Goal: Information Seeking & Learning: Learn about a topic

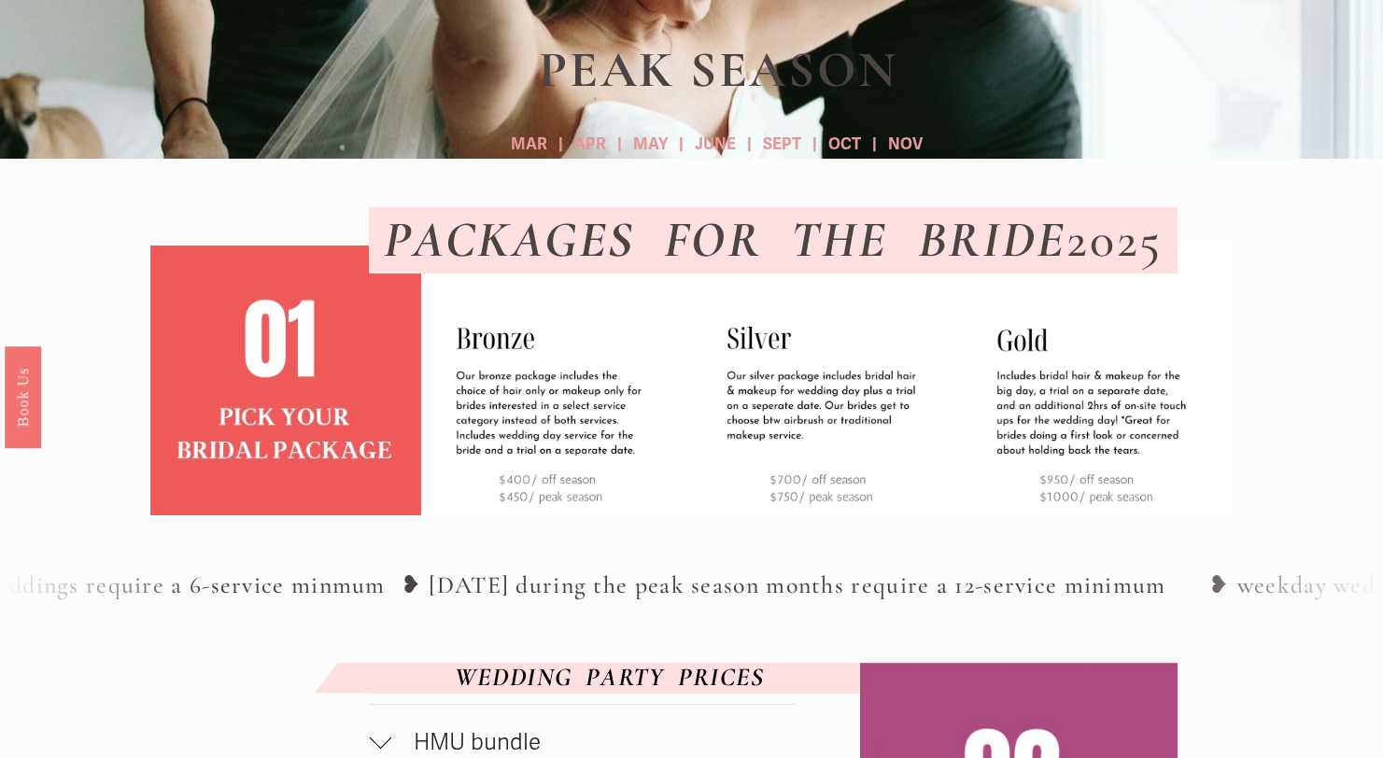
scroll to position [400, 0]
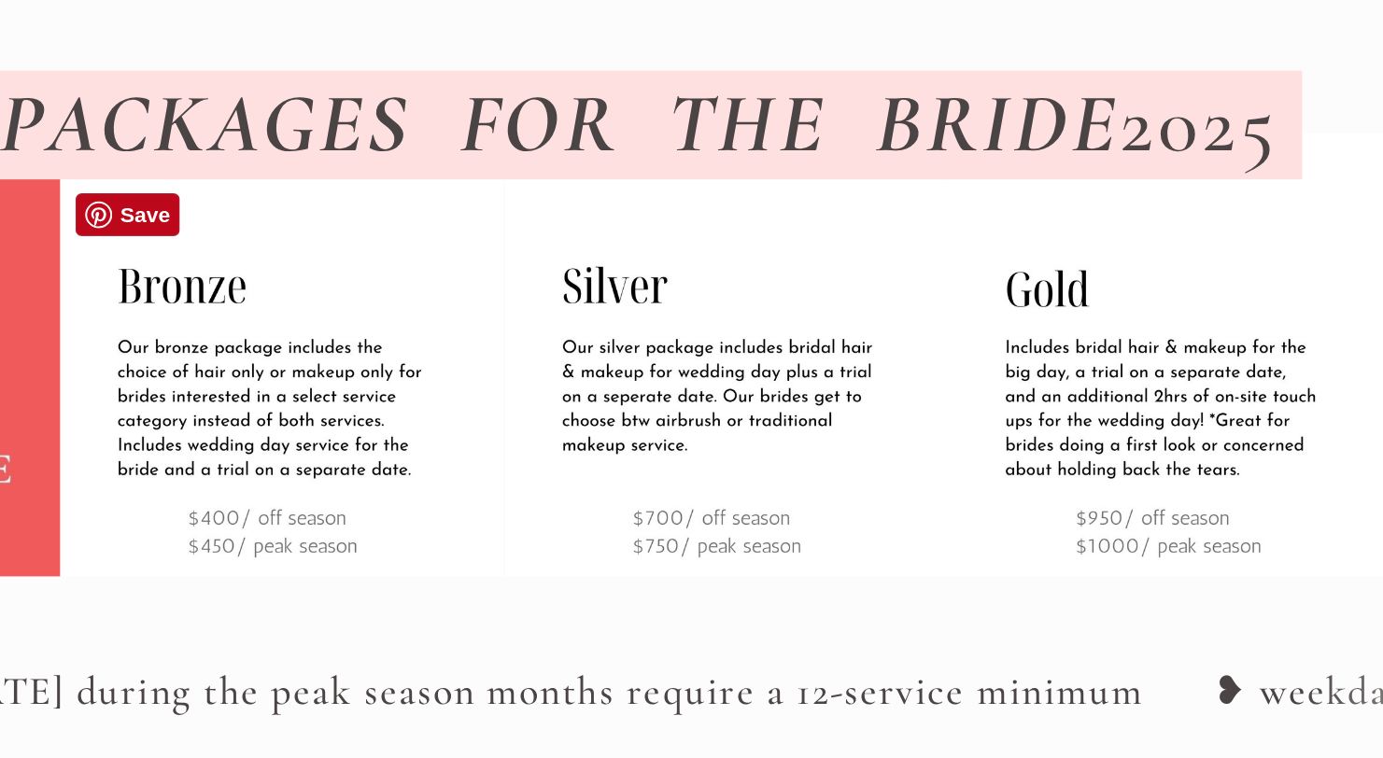
click at [505, 501] on img at bounding box center [556, 377] width 270 height 270
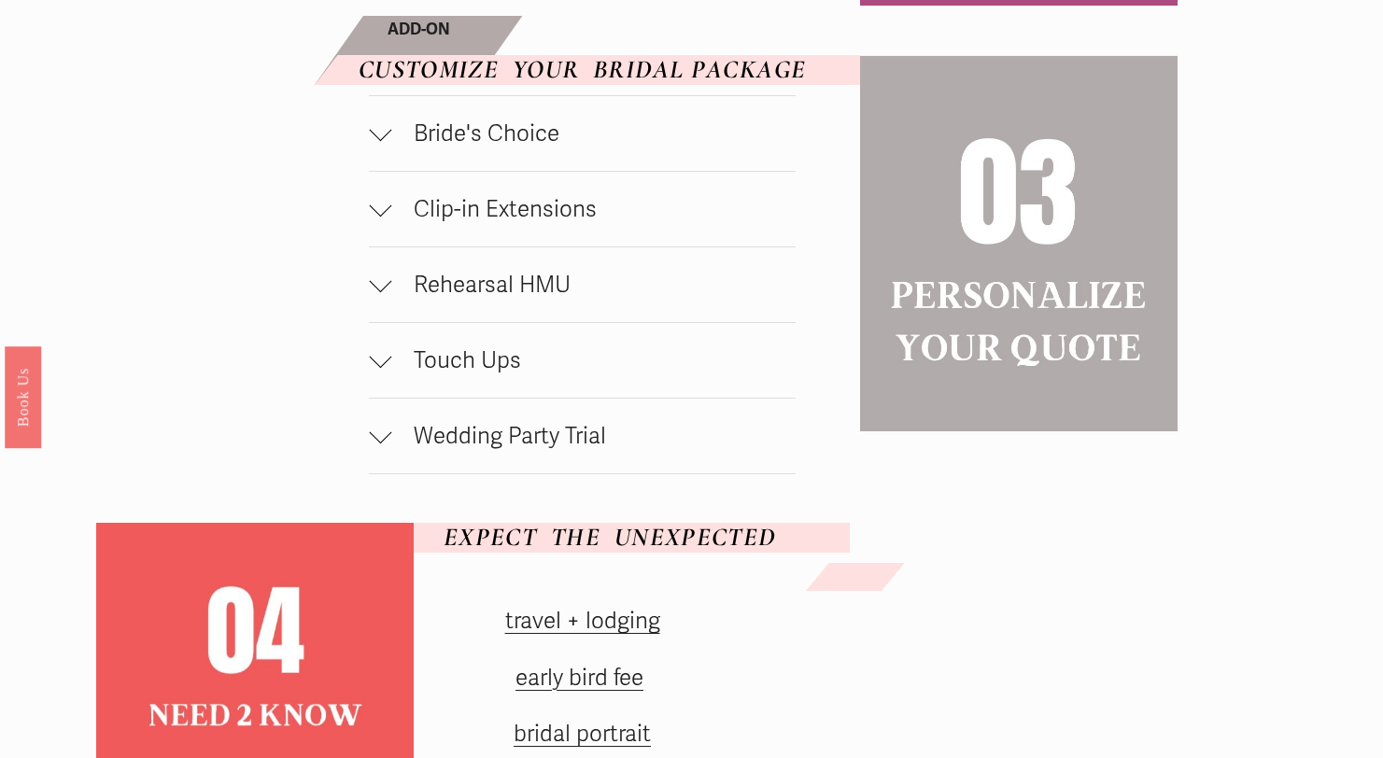
scroll to position [1339, 0]
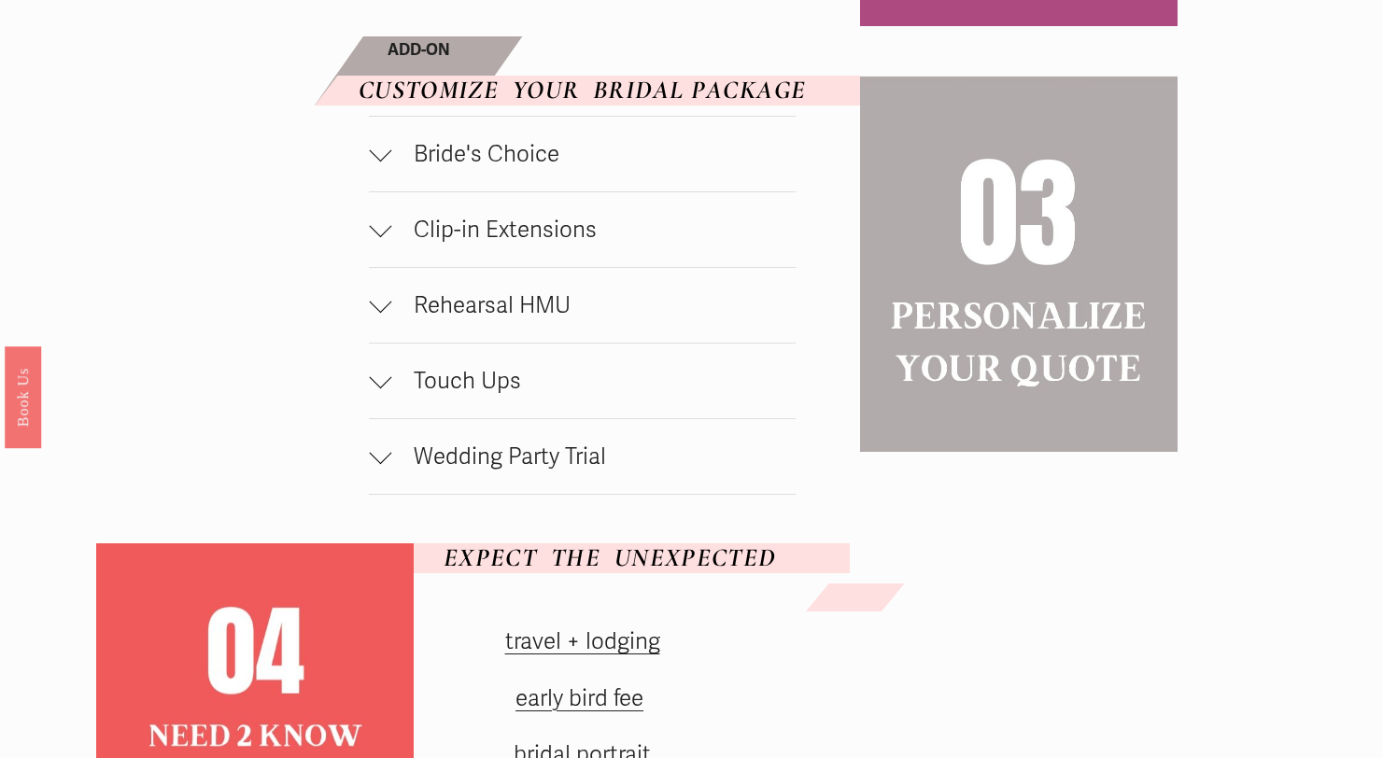
click at [388, 191] on button "Bride's Choice" at bounding box center [582, 154] width 427 height 75
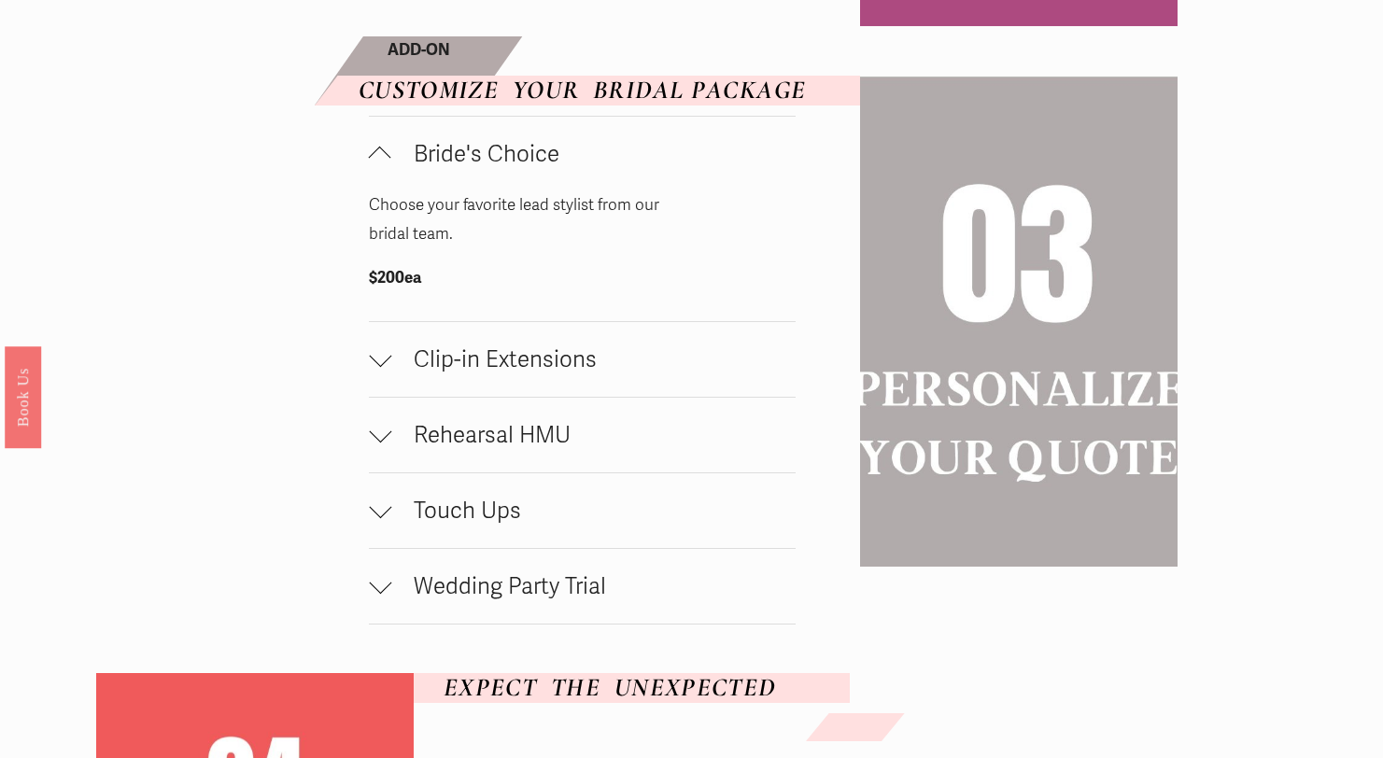
click at [375, 169] on div at bounding box center [380, 158] width 22 height 22
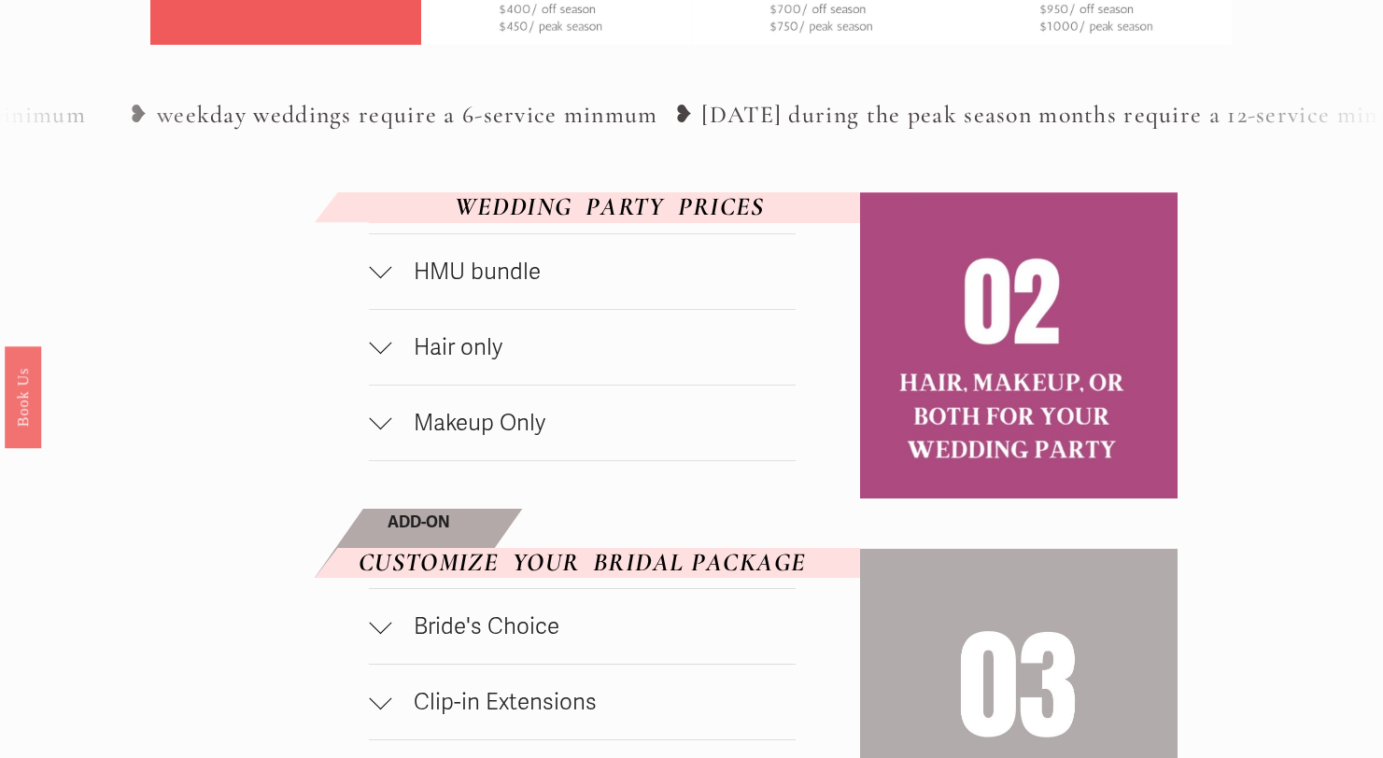
scroll to position [868, 0]
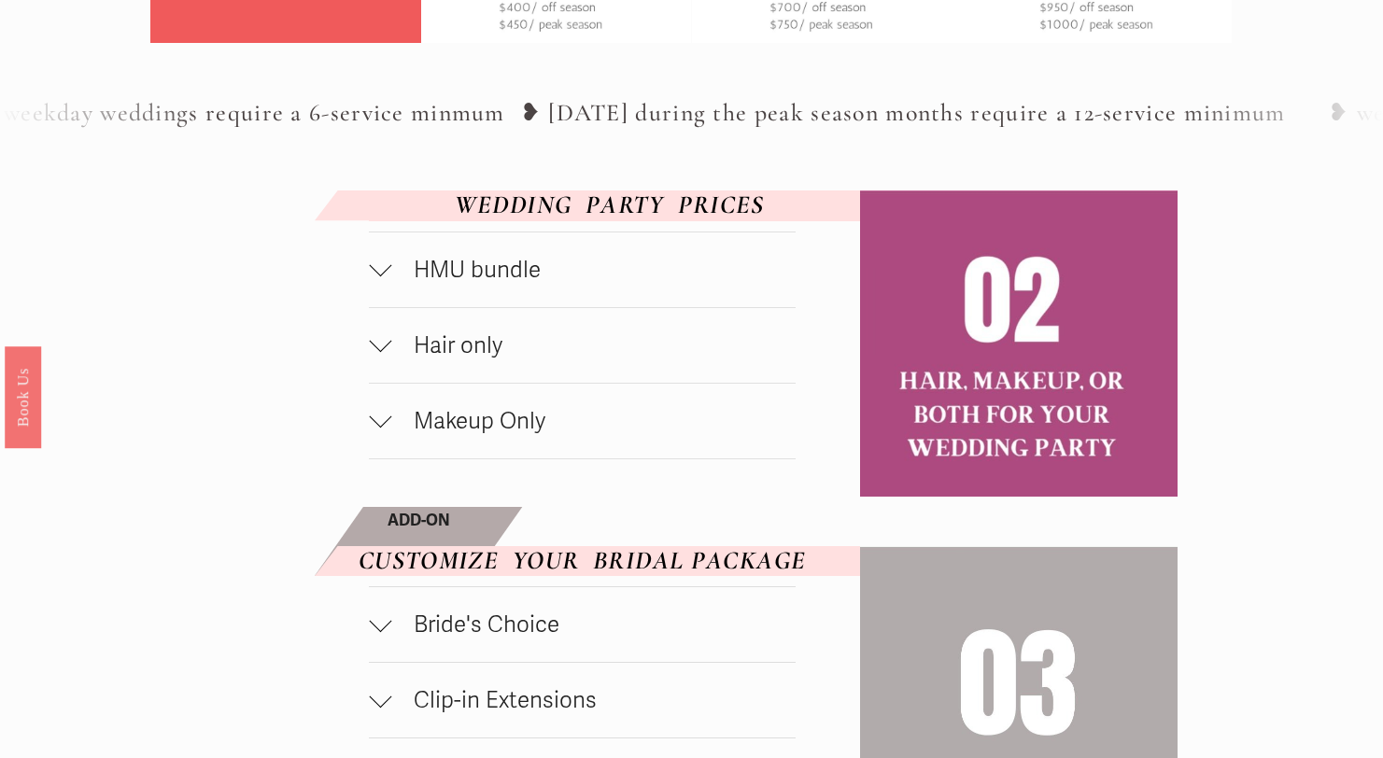
click at [380, 352] on div at bounding box center [380, 341] width 22 height 22
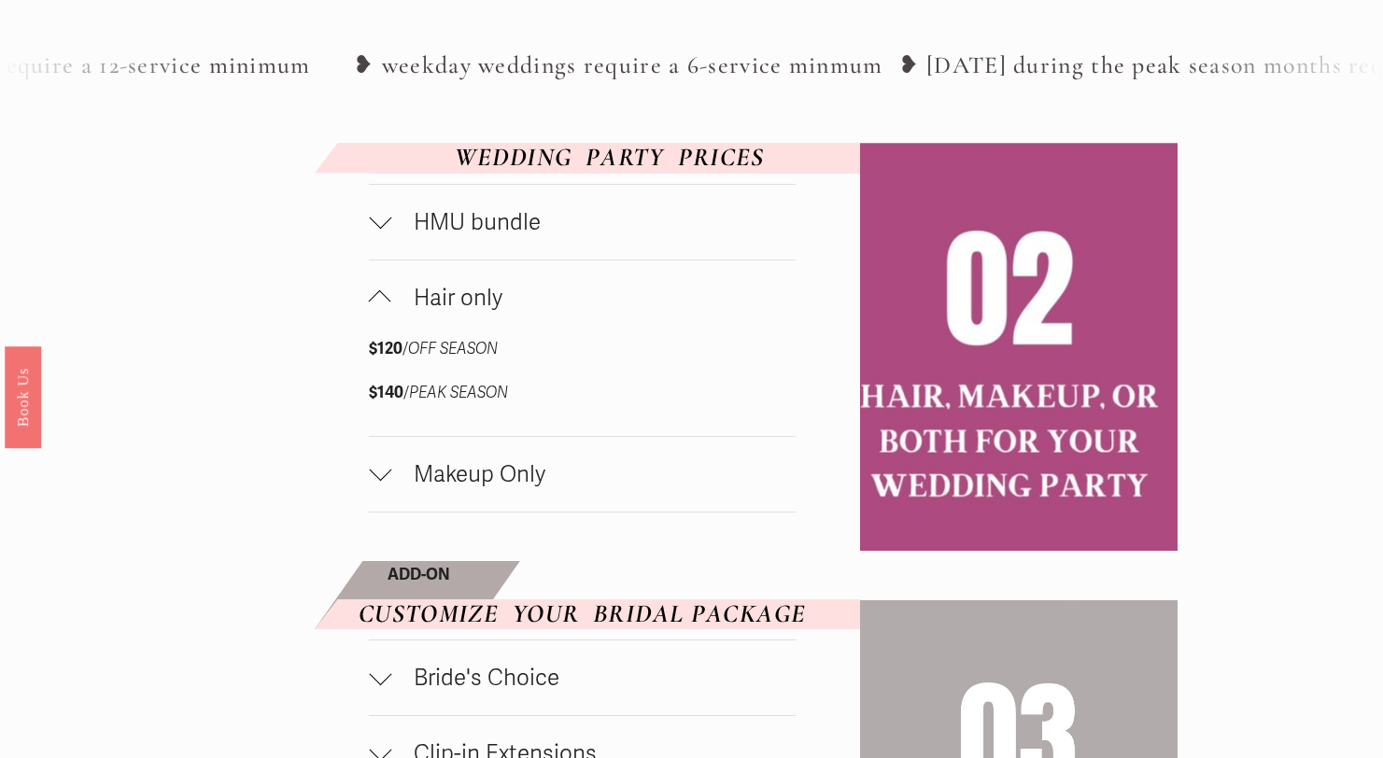
scroll to position [916, 0]
click at [390, 486] on div at bounding box center [380, 474] width 22 height 22
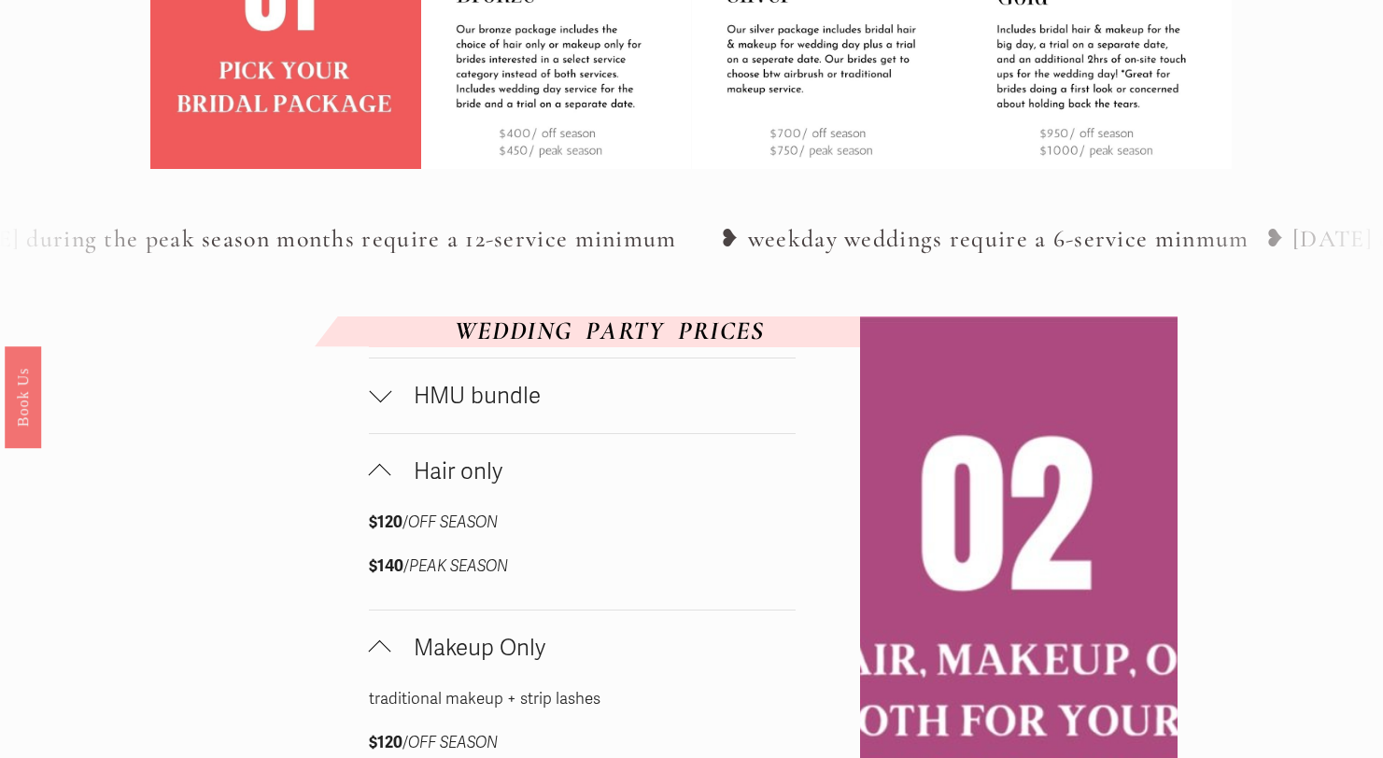
scroll to position [744, 0]
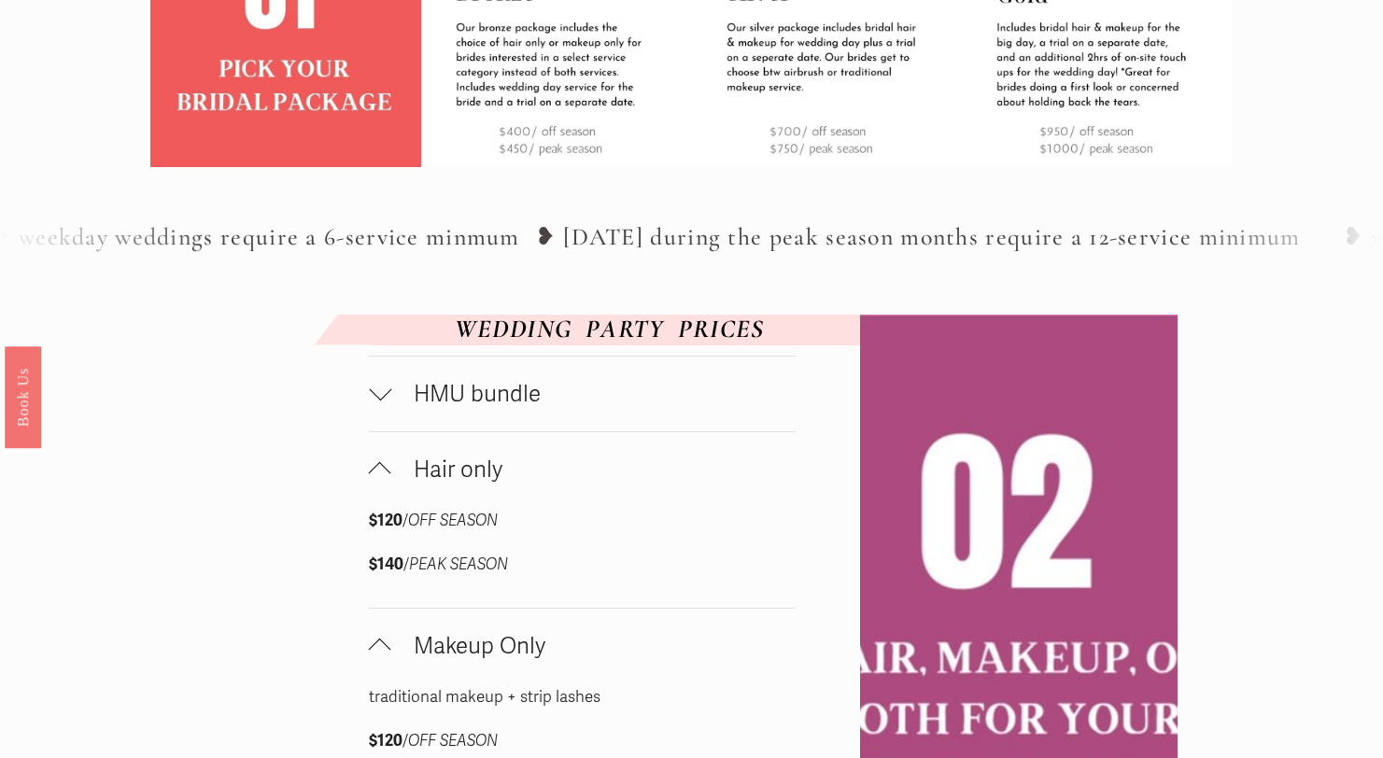
click at [396, 484] on span "Hair only" at bounding box center [593, 470] width 404 height 28
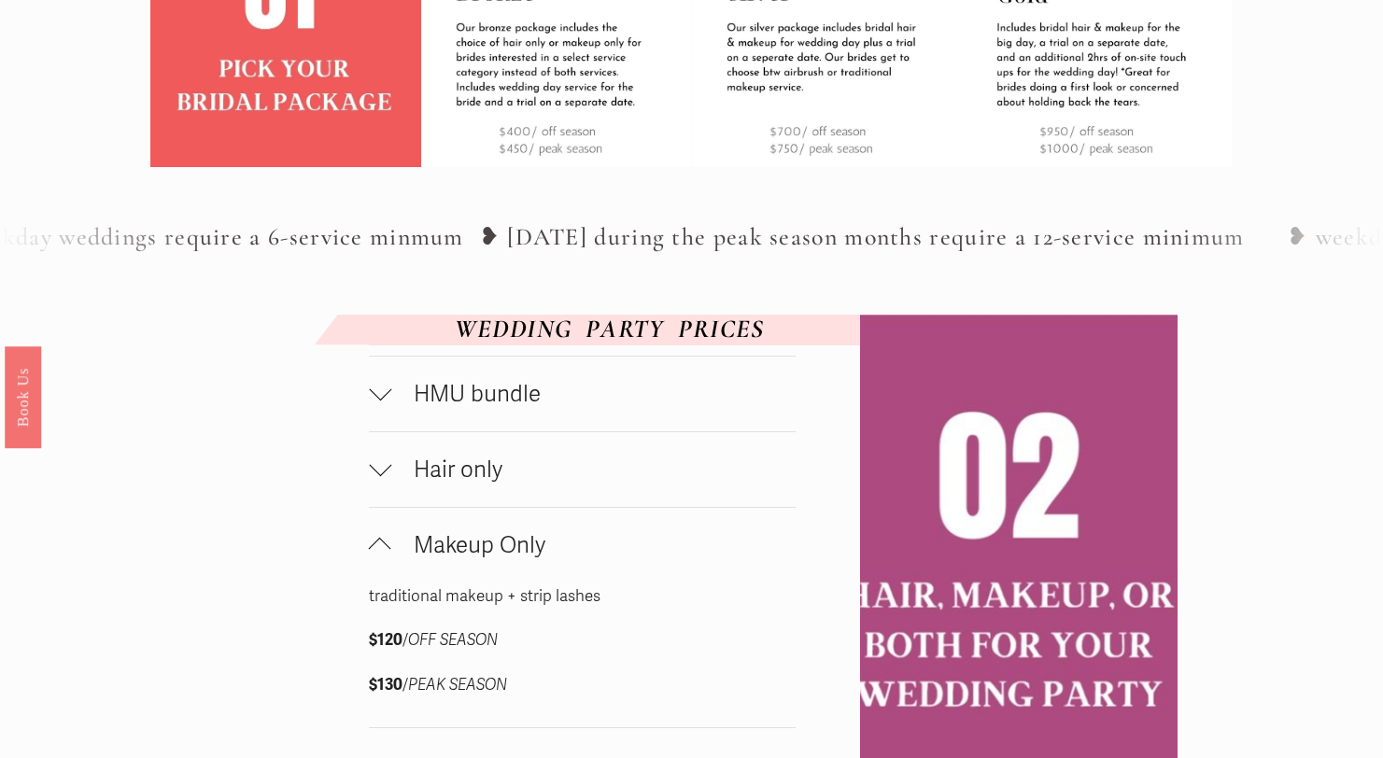
click at [391, 431] on button "HMU bundle" at bounding box center [582, 394] width 427 height 75
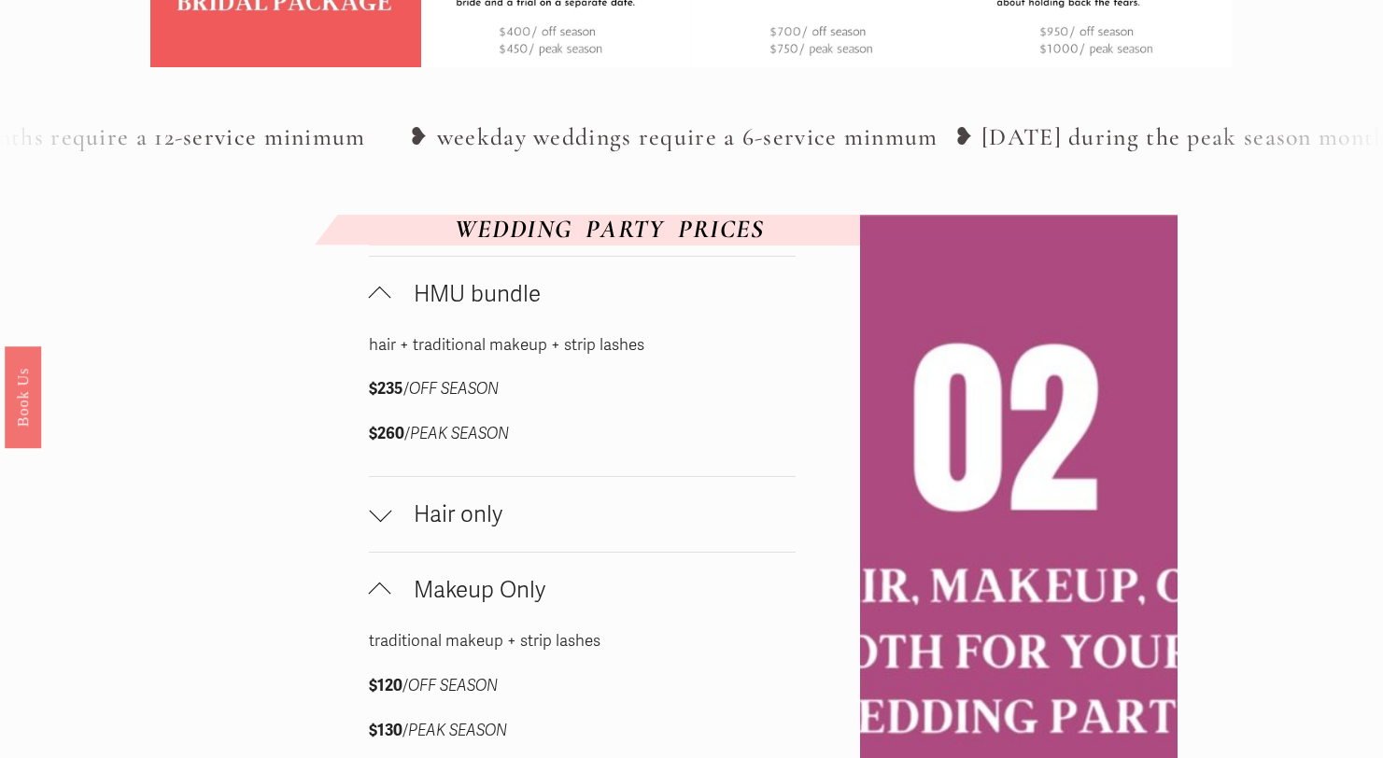
scroll to position [843, 0]
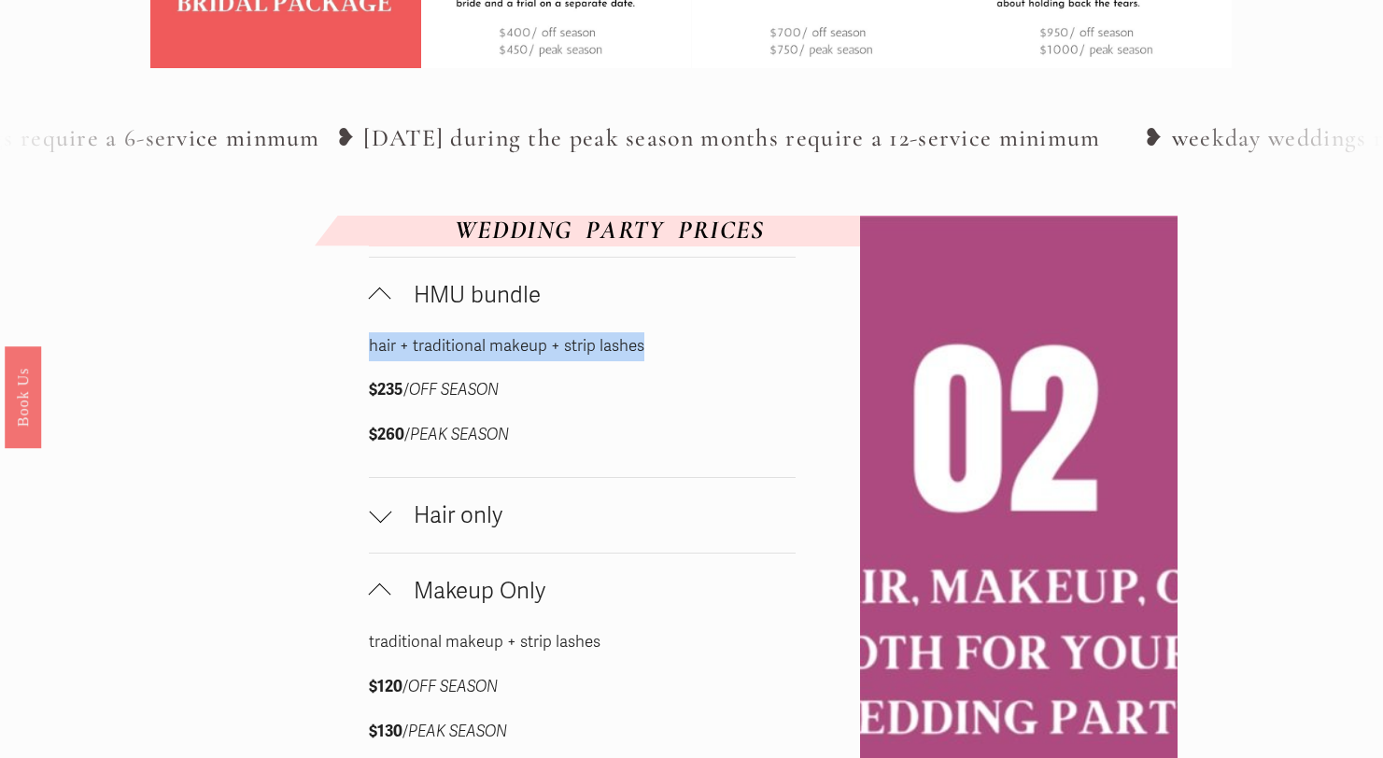
drag, startPoint x: 371, startPoint y: 401, endPoint x: 659, endPoint y: 416, distance: 289.0
click at [659, 416] on div "hair + traditional makeup + strip lashes $235 / OFF SEASON $260 / PEAK SEASON" at bounding box center [518, 405] width 299 height 146
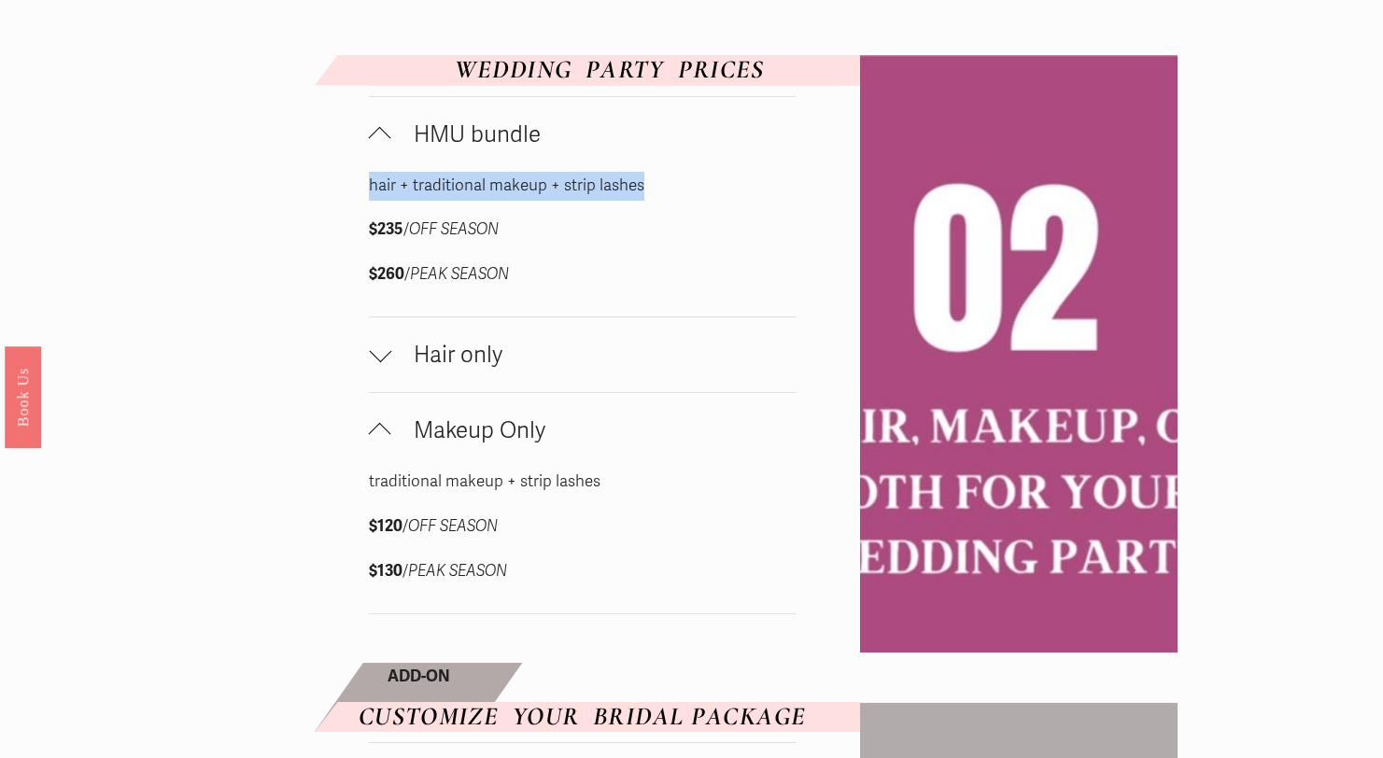
scroll to position [1005, 0]
click at [377, 148] on div at bounding box center [380, 137] width 22 height 22
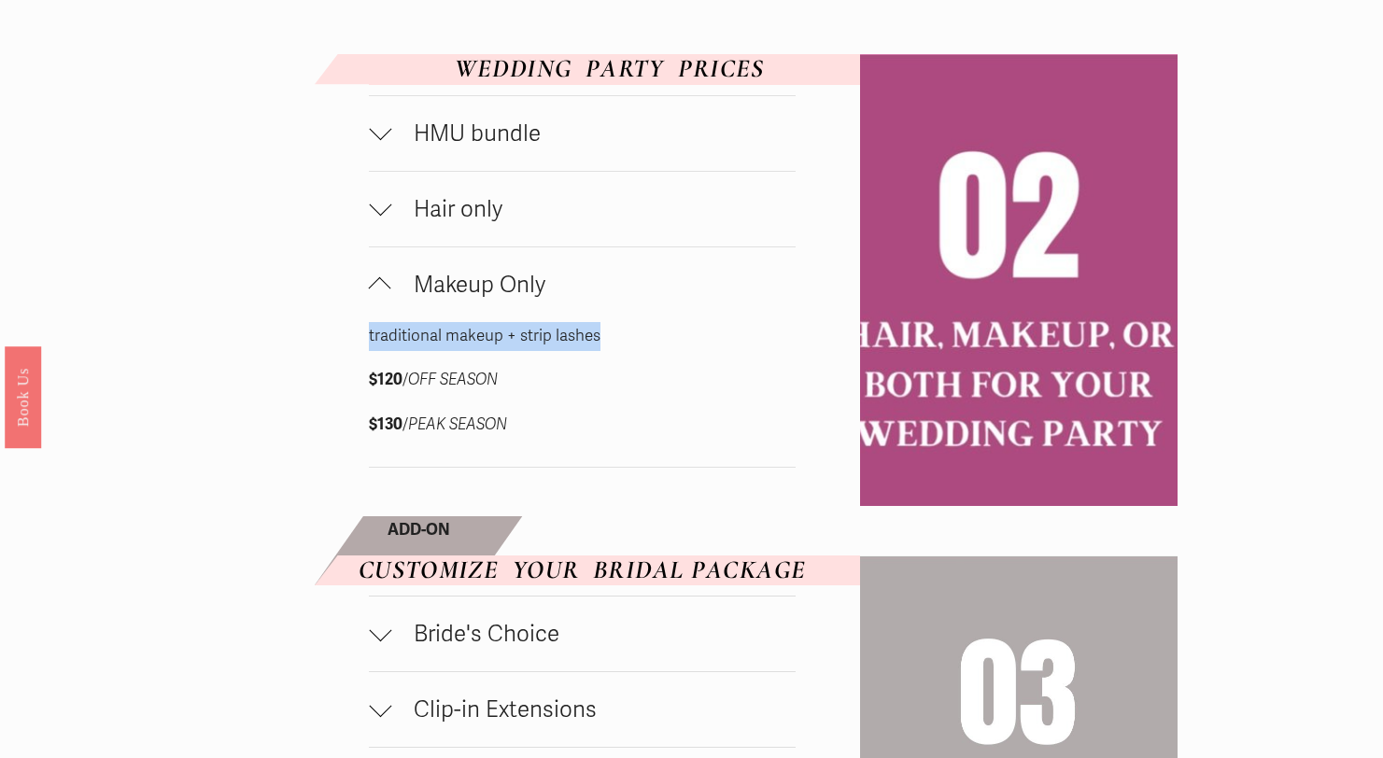
drag, startPoint x: 372, startPoint y: 388, endPoint x: 661, endPoint y: 405, distance: 290.0
click at [661, 405] on div "traditional makeup + strip lashes $120 / OFF SEASON $130 / PEAK SEASON" at bounding box center [518, 395] width 299 height 146
click at [375, 300] on div at bounding box center [380, 288] width 22 height 22
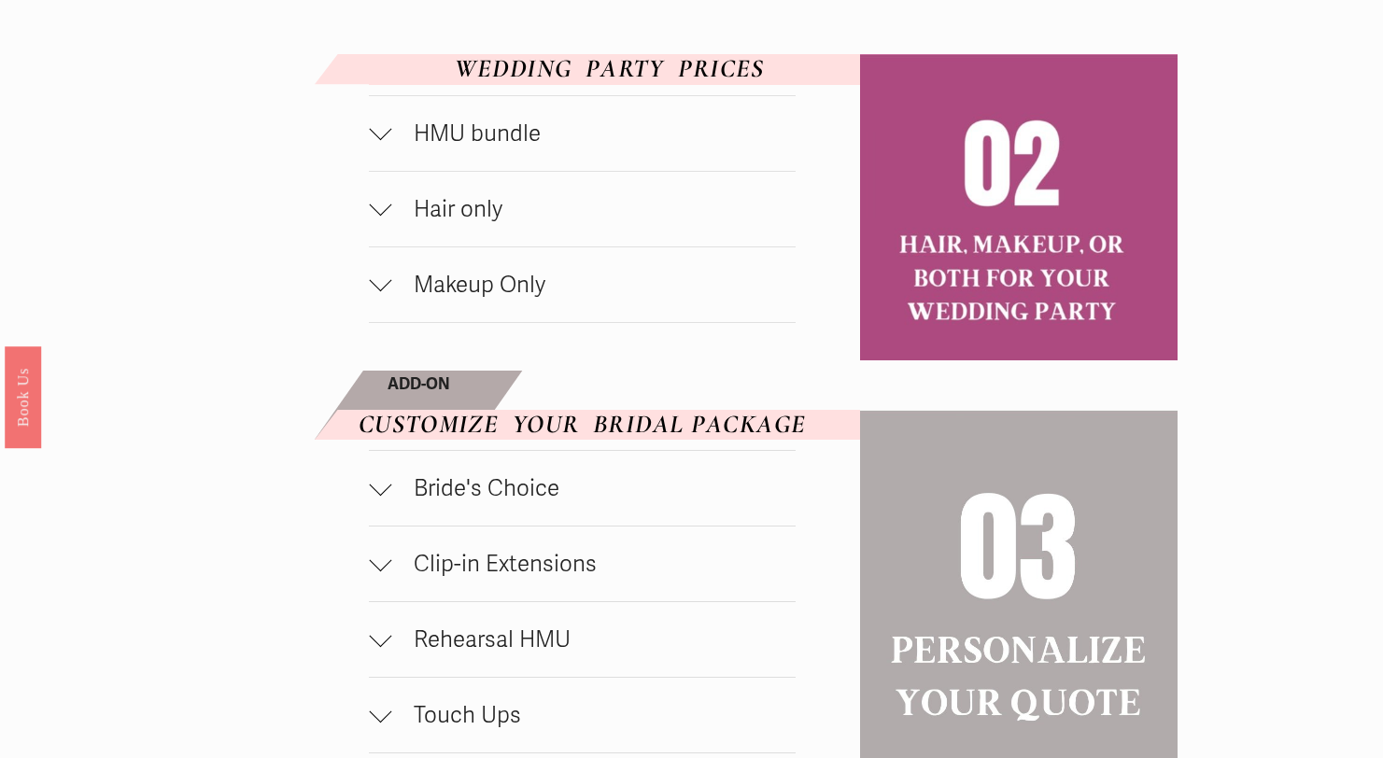
click at [376, 247] on button "Hair only" at bounding box center [582, 209] width 427 height 75
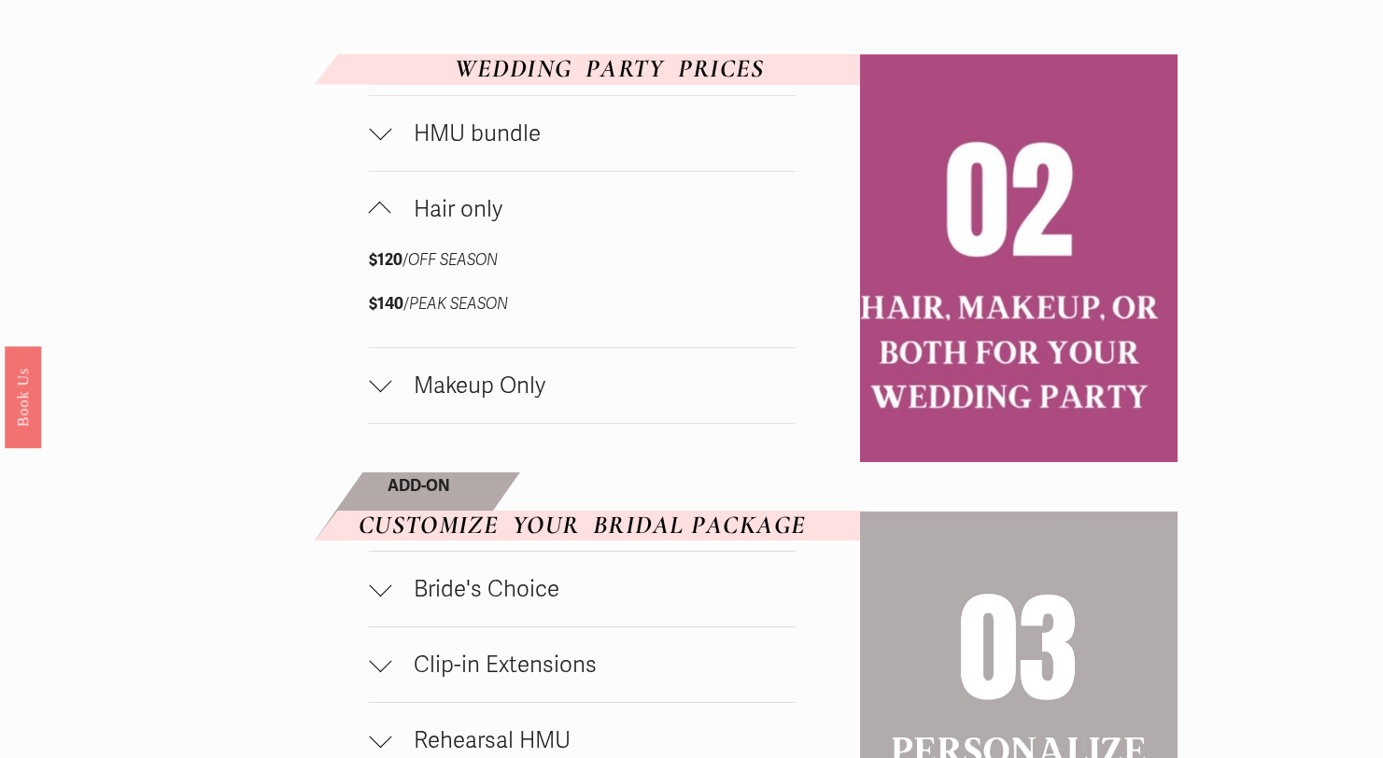
click at [390, 220] on div at bounding box center [380, 209] width 22 height 22
